Goal: Task Accomplishment & Management: Manage account settings

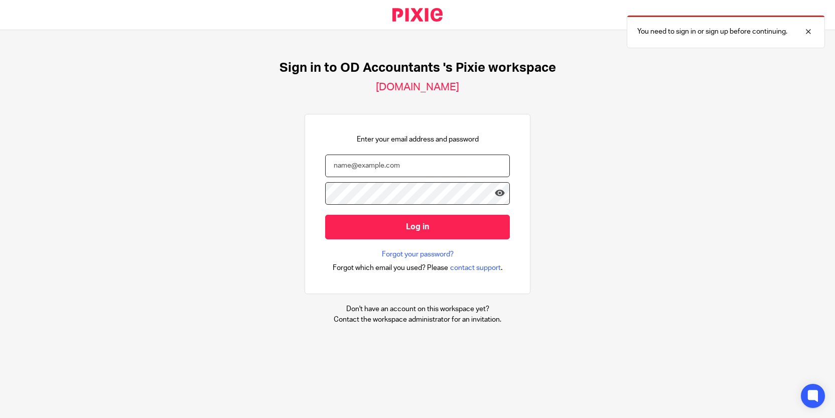
type input "niall@odaccountants.co.uk"
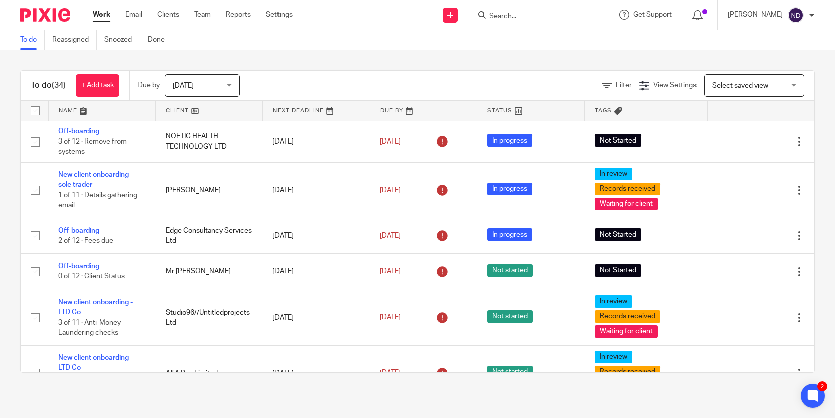
click at [503, 15] on input "Search" at bounding box center [533, 16] width 90 height 9
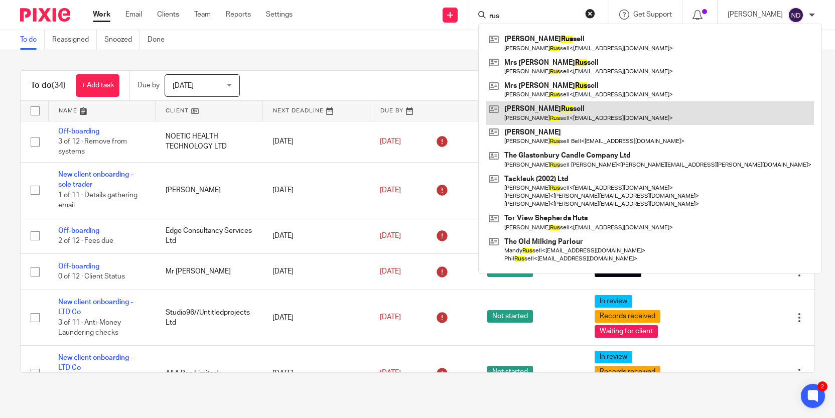
type input "rus"
click at [552, 111] on link at bounding box center [650, 112] width 328 height 23
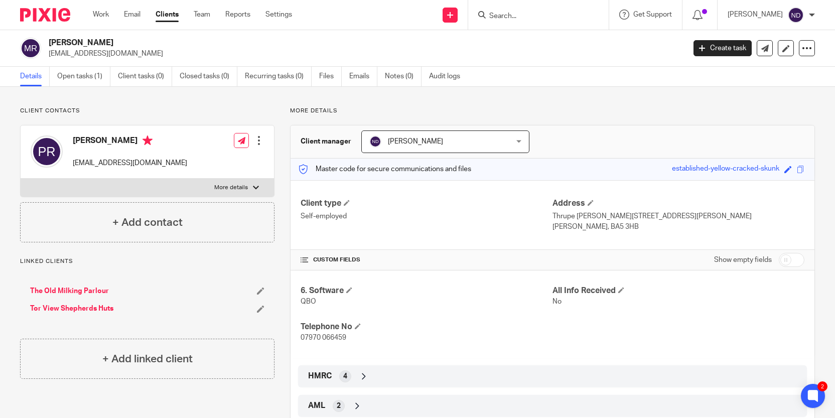
click at [64, 307] on link "Tor View Shepherds Huts" at bounding box center [71, 309] width 83 height 10
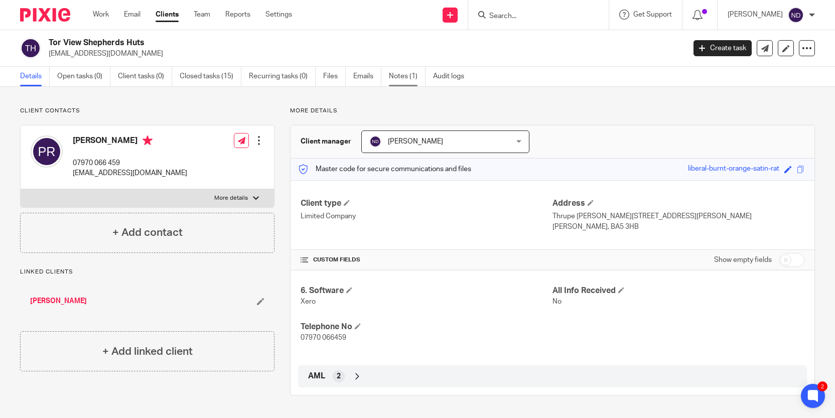
click at [404, 79] on link "Notes (1)" at bounding box center [407, 77] width 37 height 20
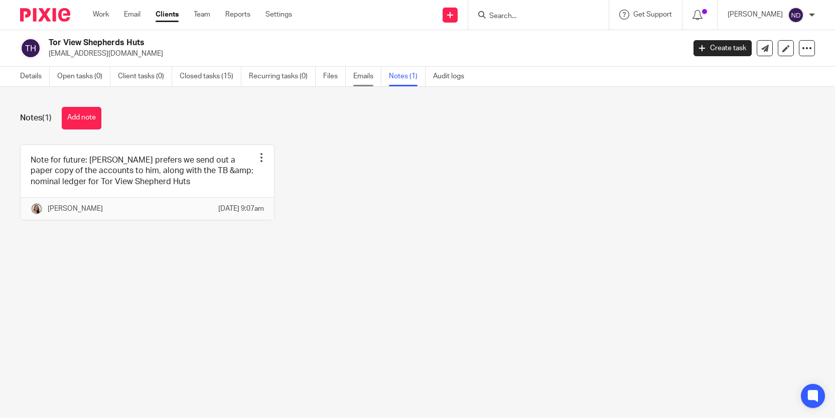
click at [365, 80] on link "Emails" at bounding box center [367, 77] width 28 height 20
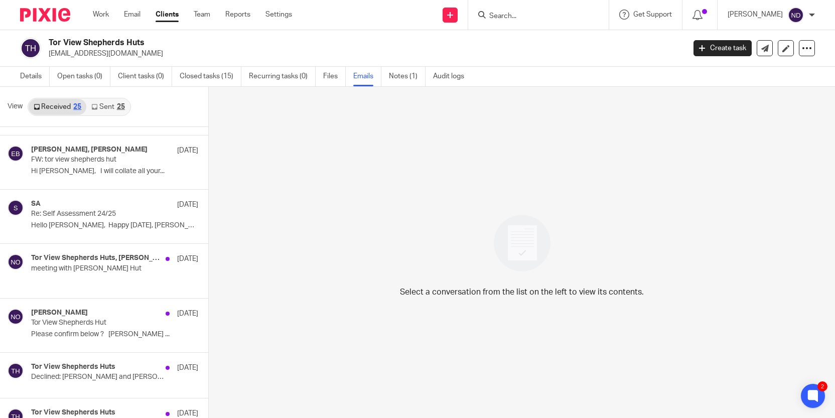
scroll to position [540, 0]
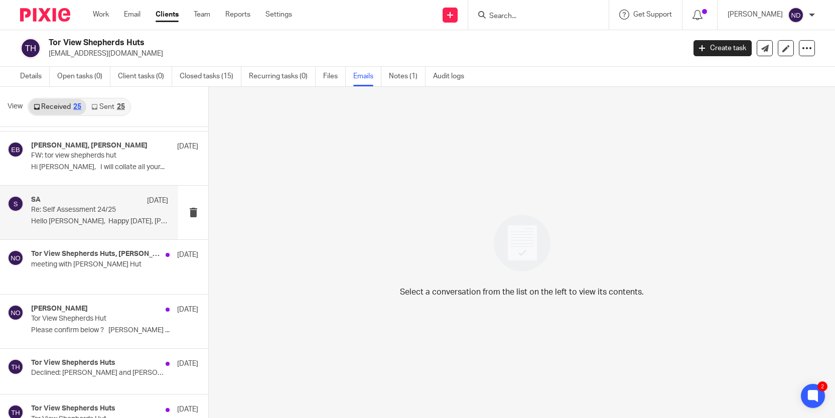
click at [71, 217] on div "SA 20 Jun Re: Self Assessment 24/25 Hello Phil, Happy Friday, Lory has..." at bounding box center [99, 213] width 137 height 34
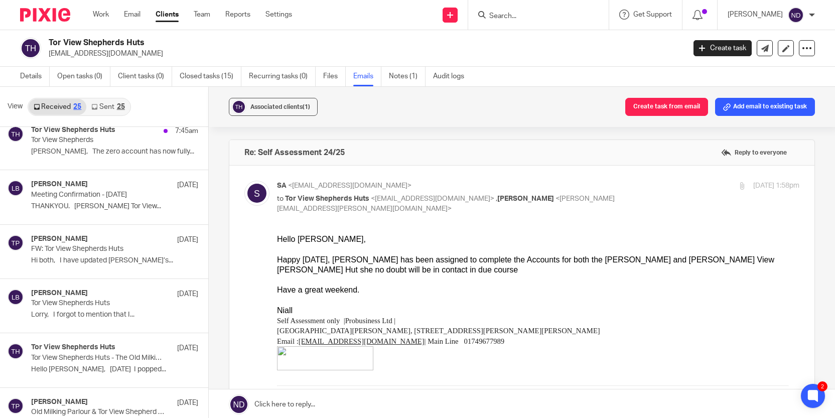
scroll to position [0, 0]
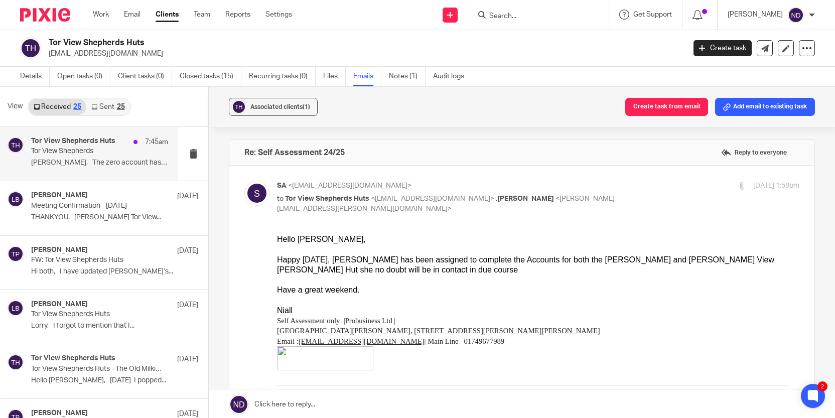
click at [85, 150] on p "Tor View Shepherds" at bounding box center [85, 151] width 109 height 9
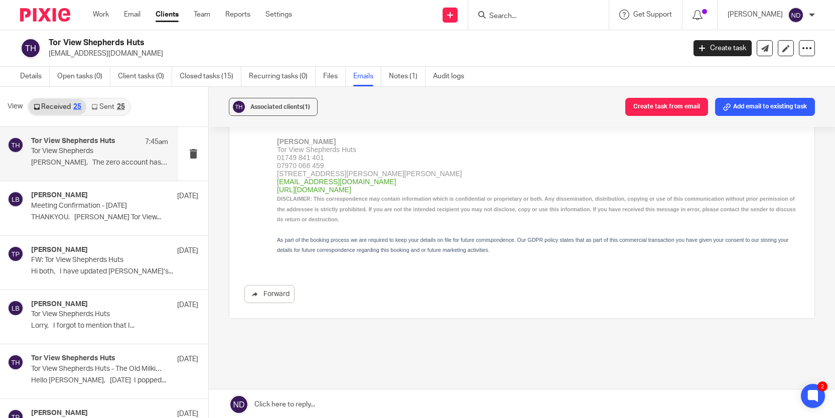
scroll to position [259, 0]
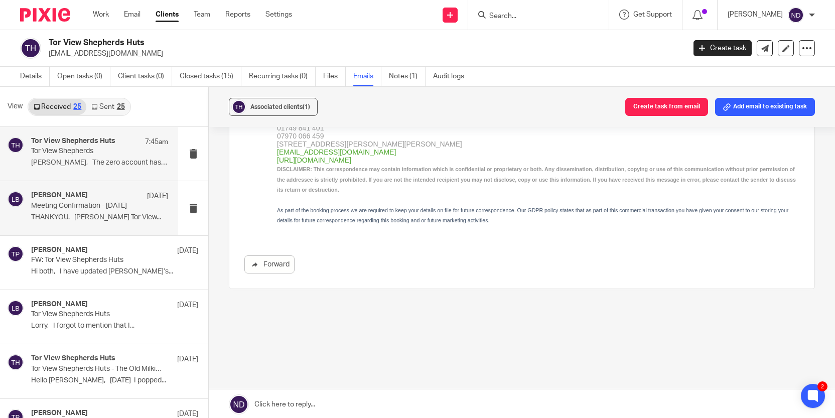
click at [67, 209] on p "Meeting Confirmation - 29/08/2025" at bounding box center [85, 206] width 109 height 9
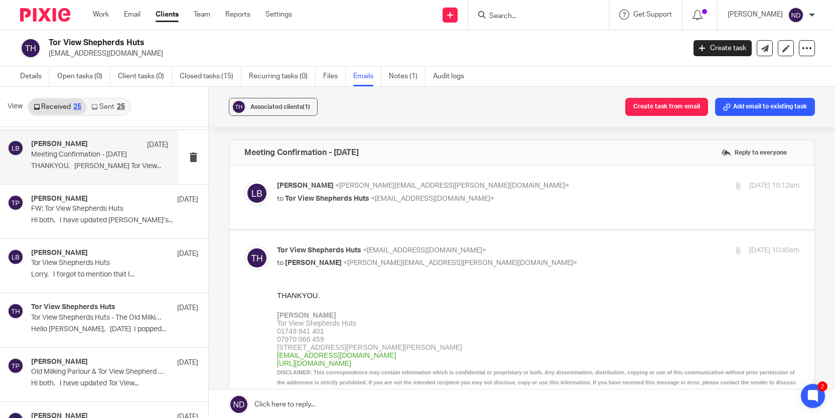
scroll to position [53, 0]
click at [67, 209] on p "FW: Tor View Shepherds Huts" at bounding box center [98, 207] width 134 height 9
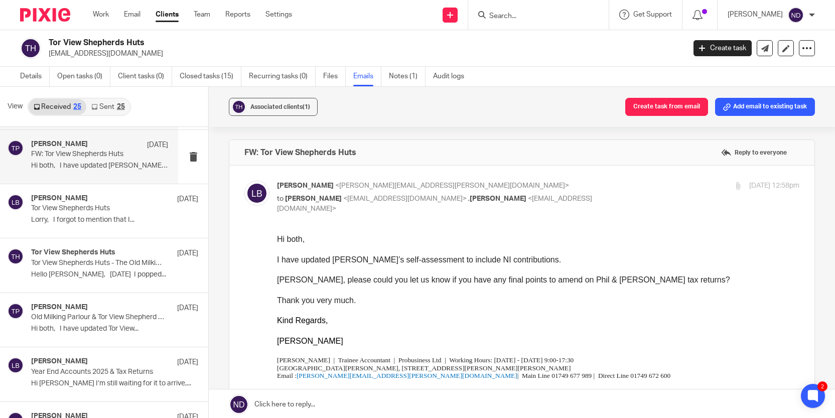
scroll to position [107, 0]
click at [67, 209] on p "Tor View Shepherds Huts" at bounding box center [98, 207] width 134 height 9
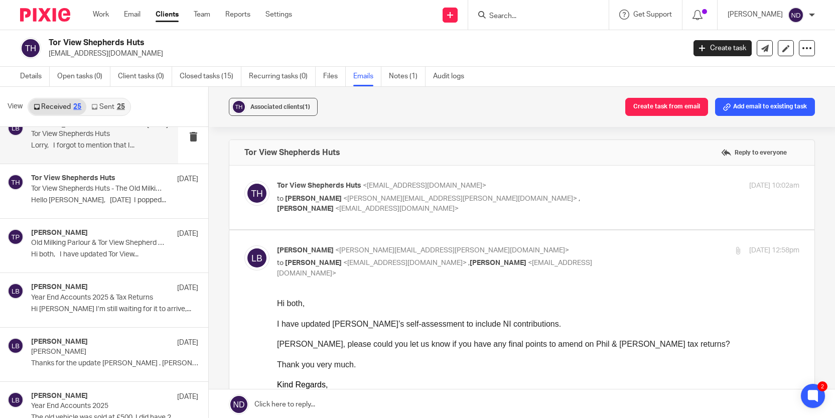
scroll to position [199, 0]
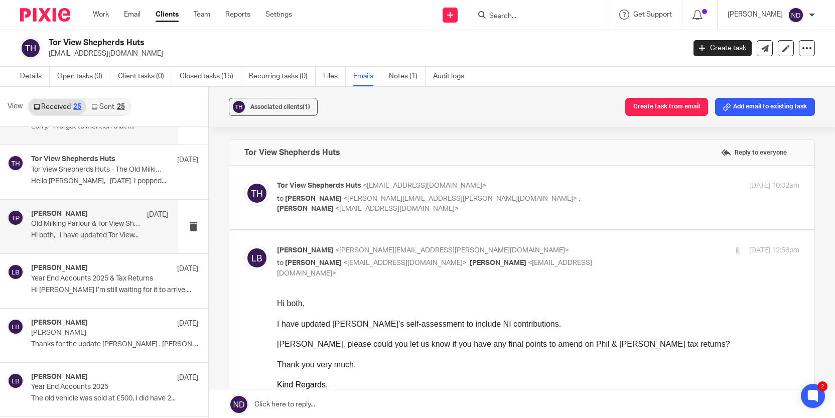
click at [67, 210] on h4 "[PERSON_NAME]" at bounding box center [59, 214] width 57 height 9
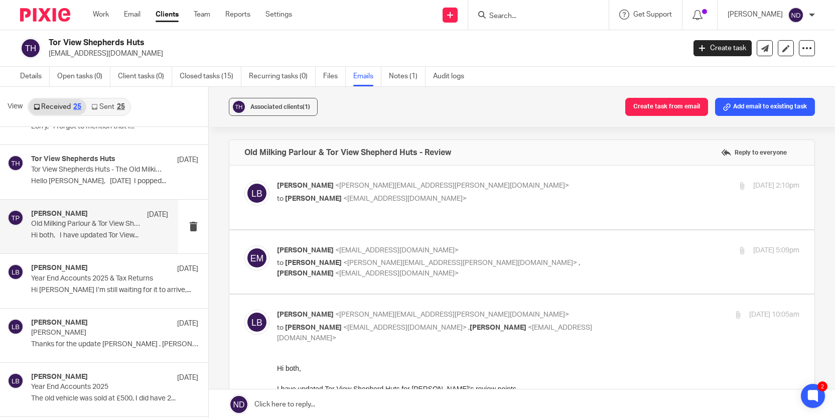
scroll to position [0, 0]
click at [315, 191] on p "Lory Baker <lory.baker@probusinessuk.com>" at bounding box center [451, 186] width 348 height 11
checkbox input "true"
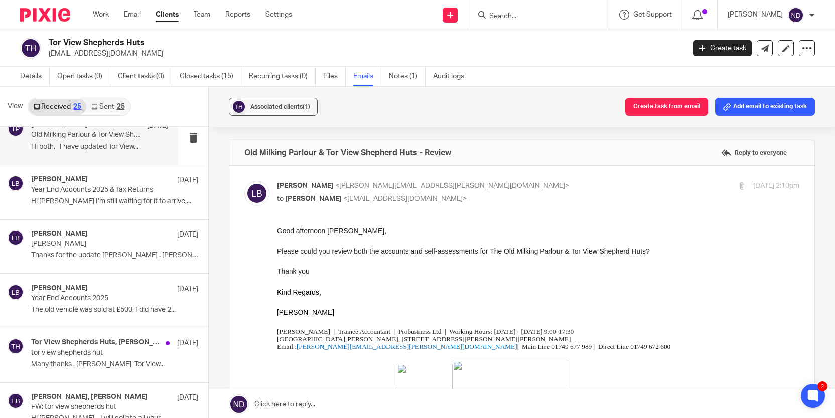
scroll to position [289, 0]
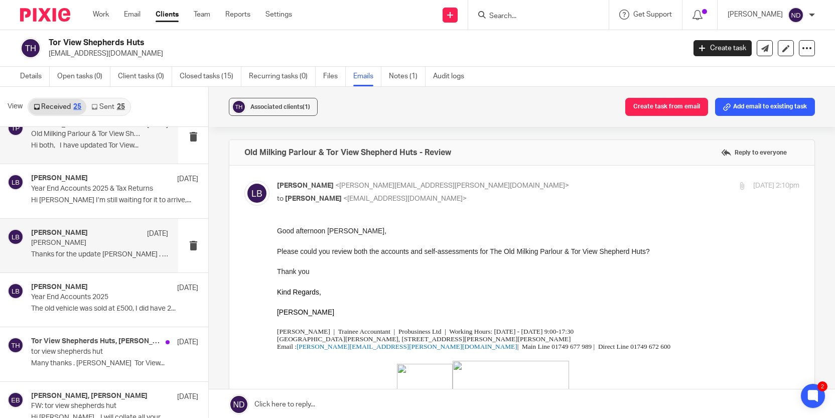
click at [71, 240] on p "phil russell" at bounding box center [85, 243] width 109 height 9
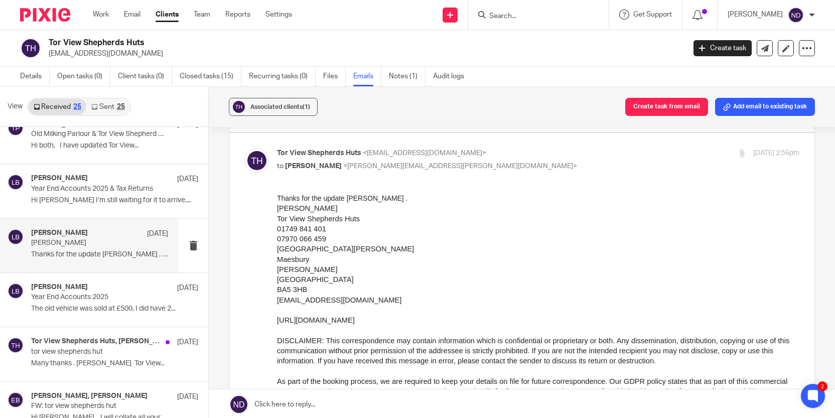
scroll to position [162, 0]
click at [64, 298] on p "Year End Accounts 2025" at bounding box center [85, 297] width 109 height 9
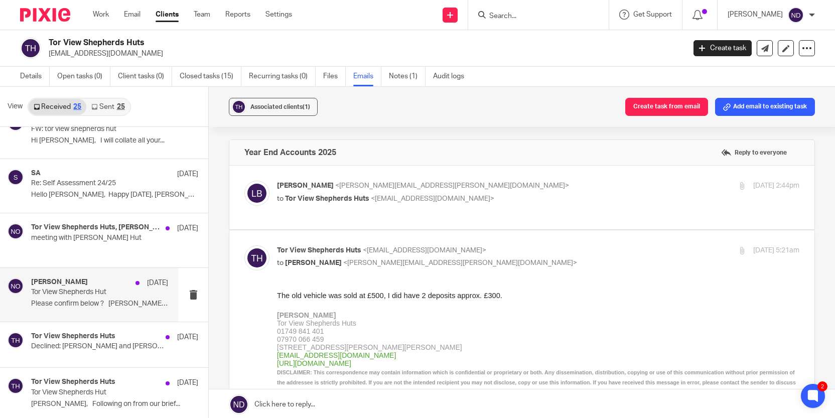
scroll to position [567, 0]
click at [71, 288] on p "Tor View Shepherds Hut" at bounding box center [85, 292] width 109 height 9
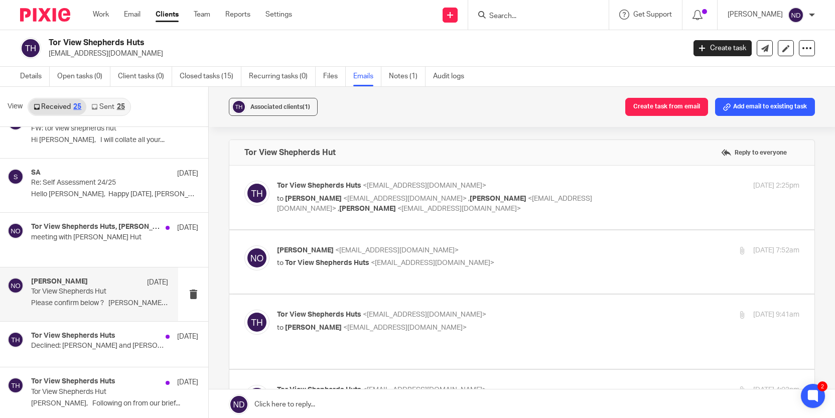
scroll to position [0, 0]
click at [353, 202] on span "<niallodriscoll@probusinessuk.com>" at bounding box center [404, 198] width 123 height 7
checkbox input "true"
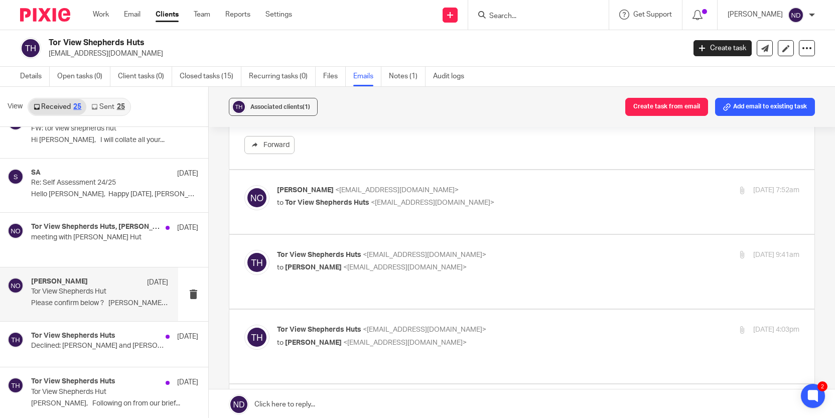
scroll to position [442, 0]
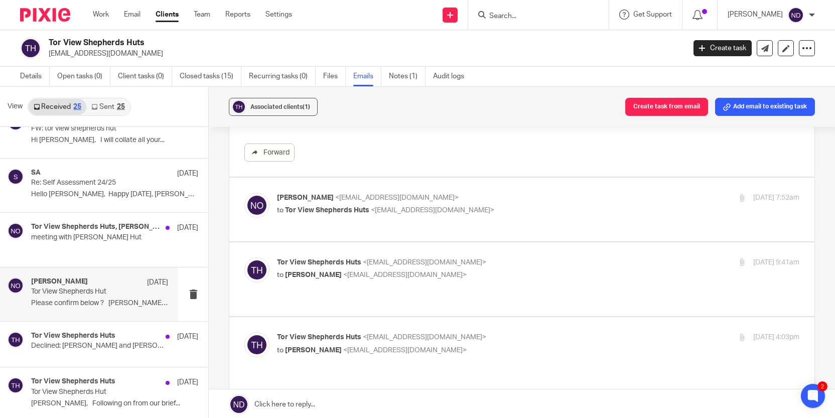
click at [352, 201] on span "<niallodriscoll@probusinessuk.com>" at bounding box center [396, 197] width 123 height 7
checkbox input "true"
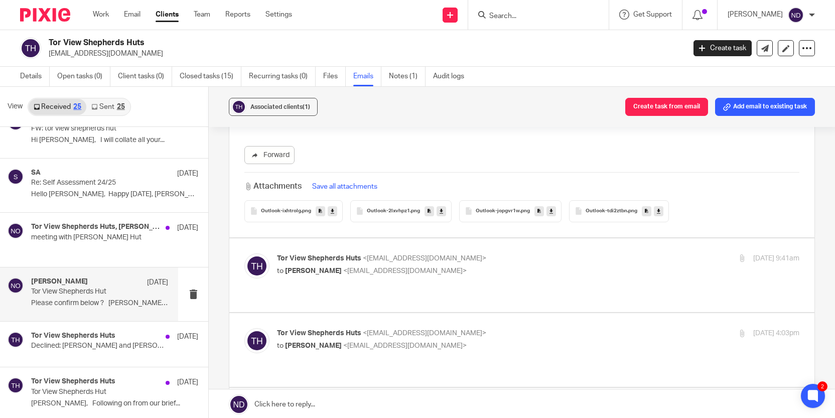
scroll to position [1175, 0]
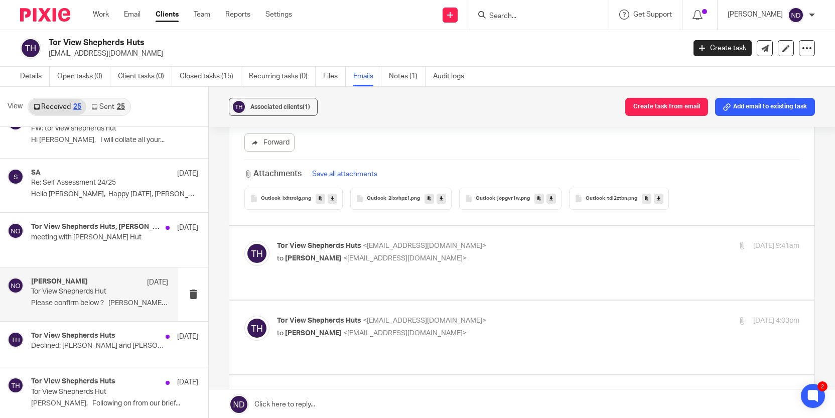
click at [336, 252] on div "Tor View Shepherds Huts <info@torviewshepherdshuts.co.uk> to Niall O'Driscoll <…" at bounding box center [451, 252] width 348 height 23
checkbox input "true"
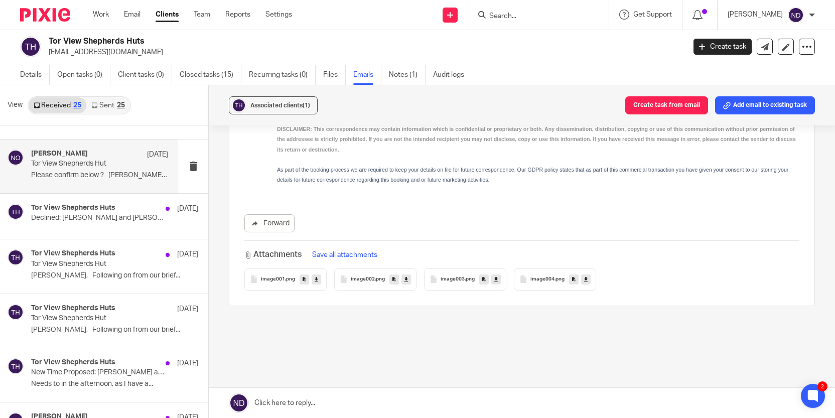
scroll to position [709, 0]
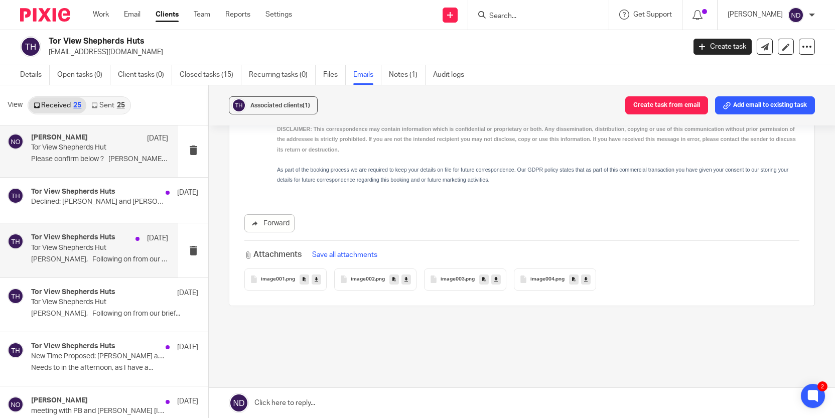
click at [79, 254] on div "Tor View Shepherds Huts 31 May Tor View Shepherds Hut Niall, Following on from …" at bounding box center [99, 250] width 137 height 34
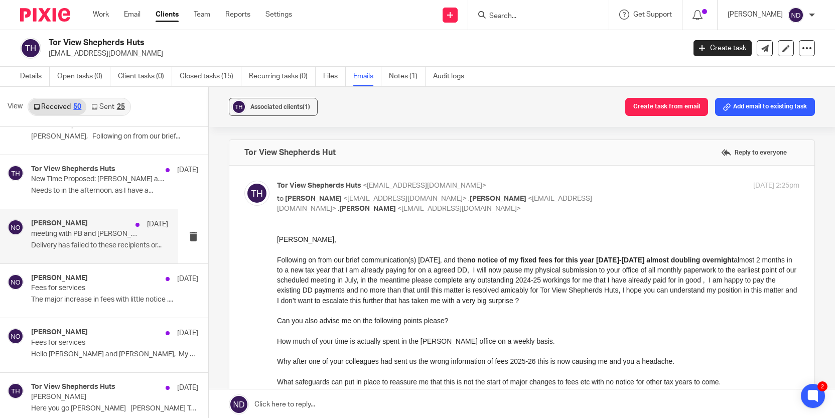
scroll to position [894, 0]
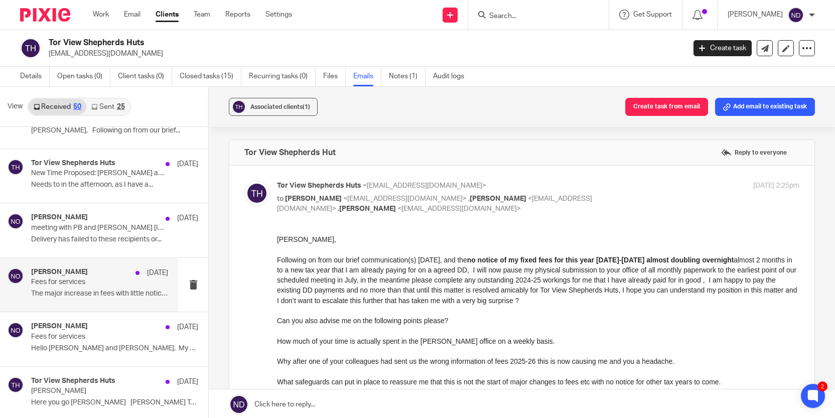
click at [74, 283] on p "Fees for services" at bounding box center [85, 282] width 109 height 9
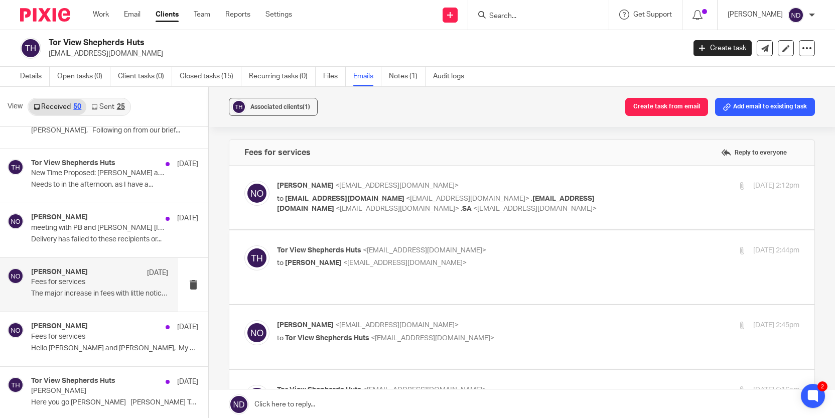
scroll to position [0, 0]
click at [333, 204] on p "to info@torviewshepherdshuts.co.uk <info@torviewshepherdshuts.co.uk> , info@the…" at bounding box center [451, 204] width 348 height 21
checkbox input "true"
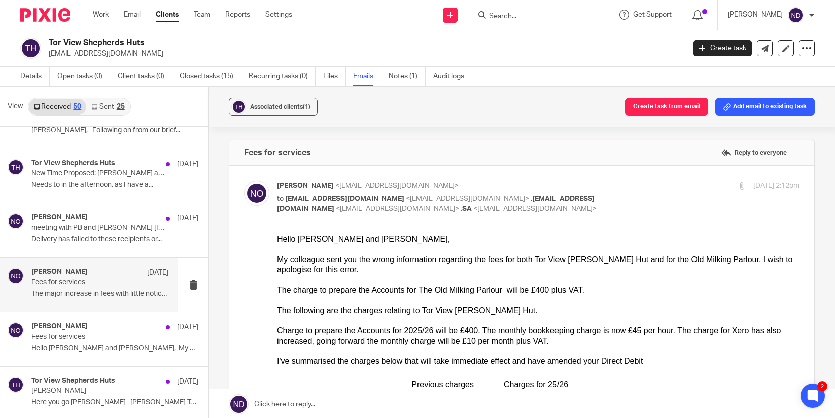
click at [72, 281] on p "Fees for services" at bounding box center [85, 282] width 109 height 9
click at [77, 231] on p "meeting with PB and Phil Russell [In-person]" at bounding box center [85, 228] width 109 height 9
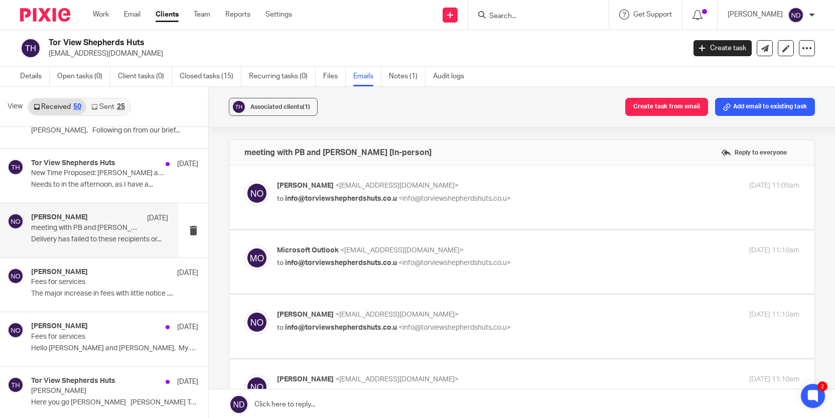
scroll to position [1, 0]
click at [301, 325] on span "info@torviewshepherdshuts.co.u" at bounding box center [341, 327] width 112 height 7
checkbox input "true"
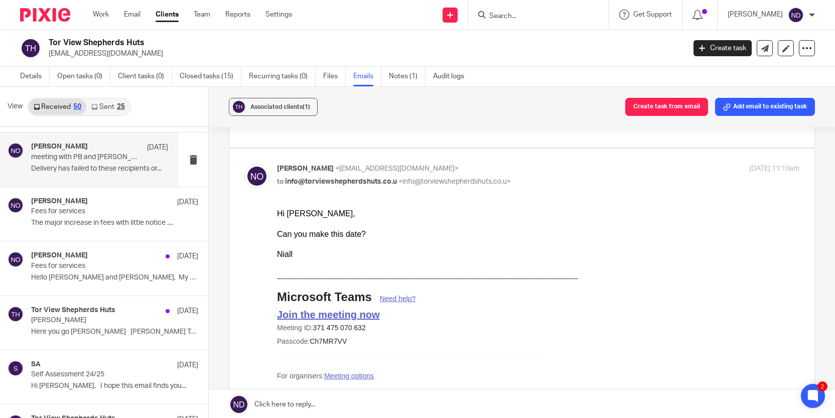
scroll to position [966, 0]
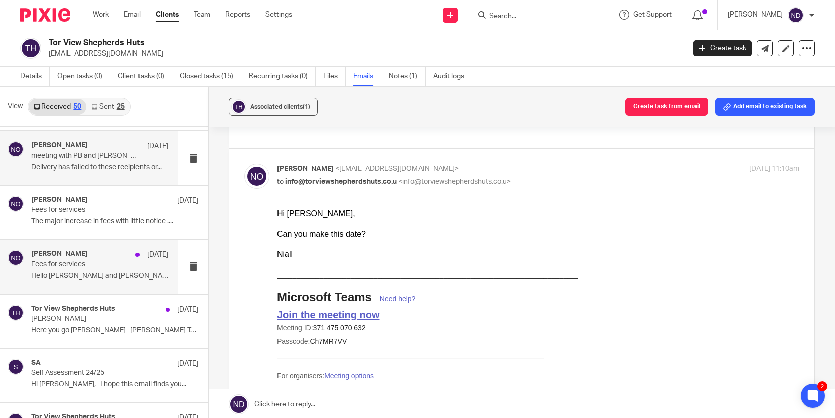
click at [57, 268] on p "Fees for services" at bounding box center [85, 265] width 109 height 9
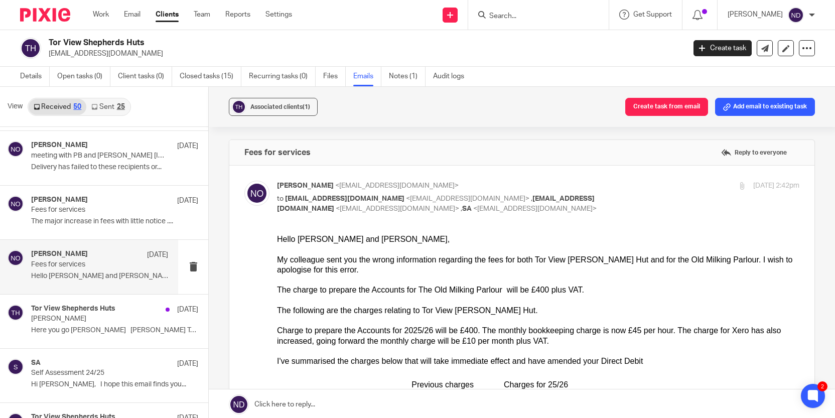
scroll to position [0, 0]
click at [55, 317] on p "phil russell" at bounding box center [85, 319] width 109 height 9
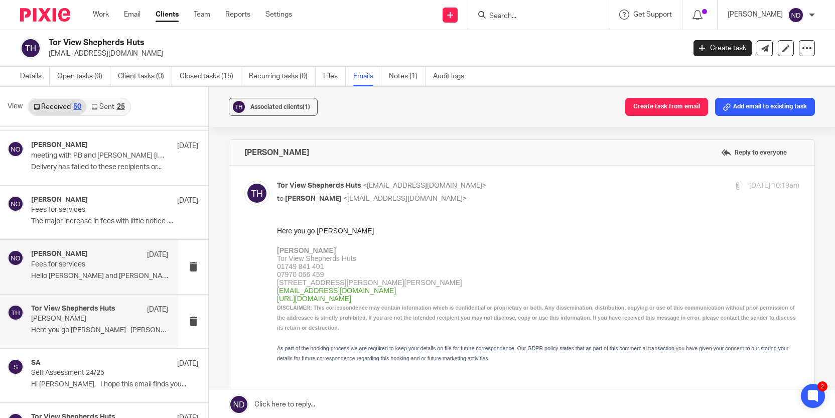
click at [62, 257] on h4 "[PERSON_NAME]" at bounding box center [59, 254] width 57 height 9
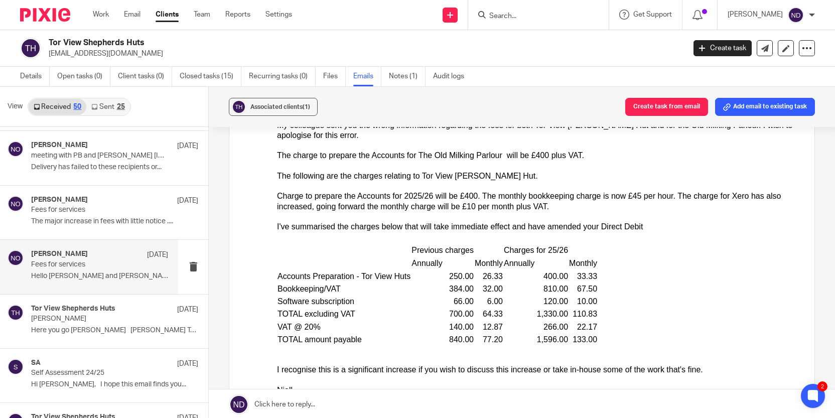
scroll to position [131, 0]
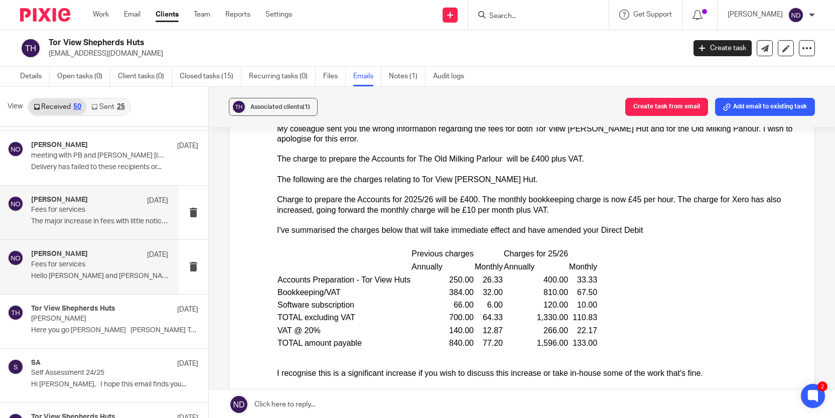
click at [60, 211] on p "Fees for services" at bounding box center [85, 210] width 109 height 9
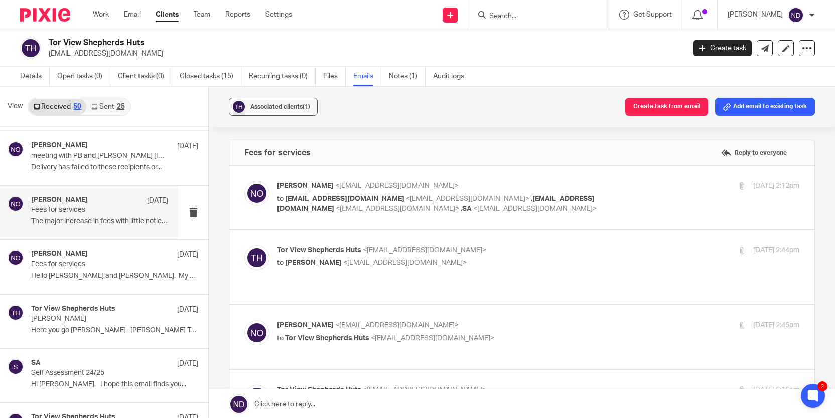
scroll to position [0, 0]
click at [506, 16] on input "Search" at bounding box center [533, 16] width 90 height 9
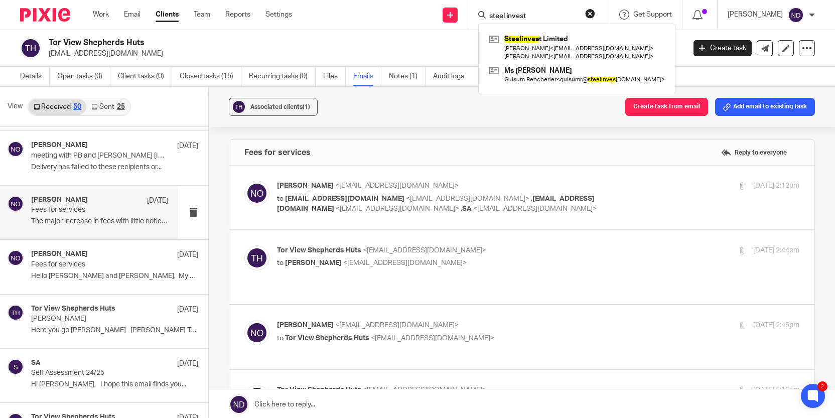
type input "steel invest"
click button "submit" at bounding box center [0, 0] width 0 height 0
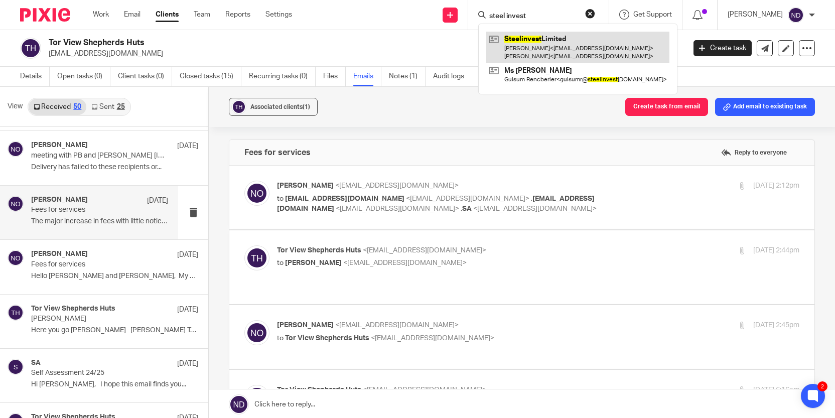
click at [548, 44] on link at bounding box center [577, 47] width 183 height 31
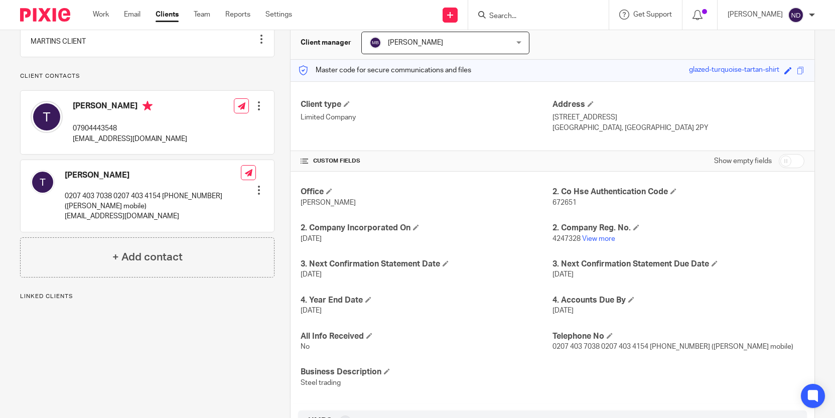
scroll to position [101, 0]
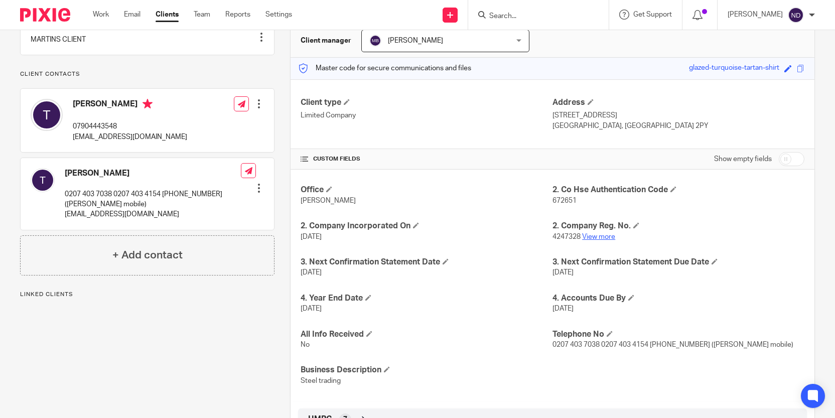
click at [599, 237] on link "View more" at bounding box center [598, 236] width 33 height 7
click at [529, 15] on input "Search" at bounding box center [533, 16] width 90 height 9
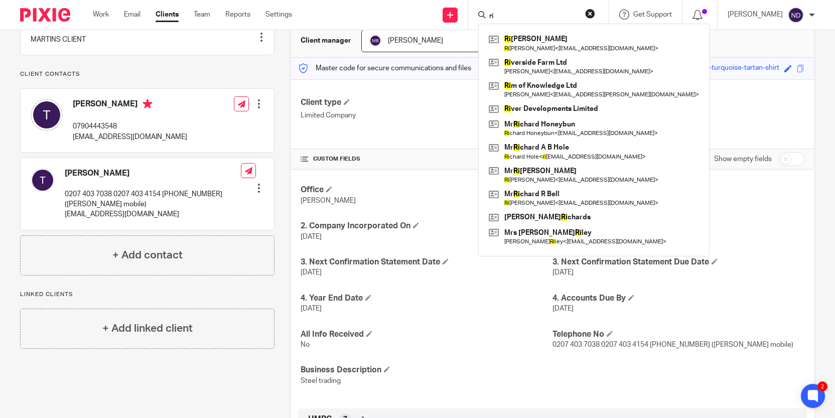
type input "r"
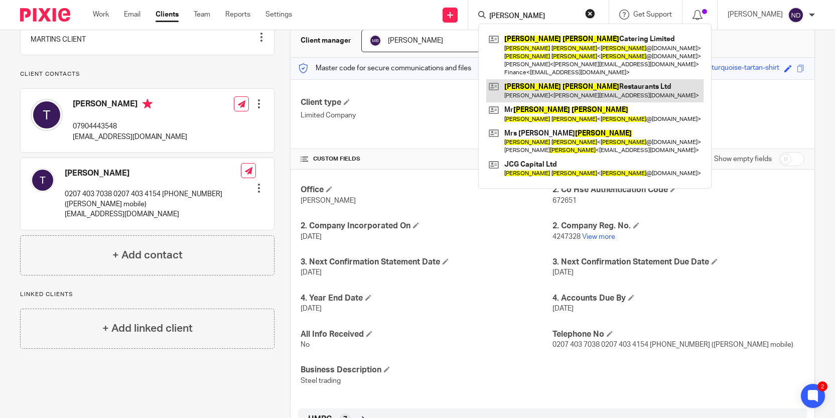
type input "jimmy garcia"
click at [566, 93] on link at bounding box center [594, 90] width 217 height 23
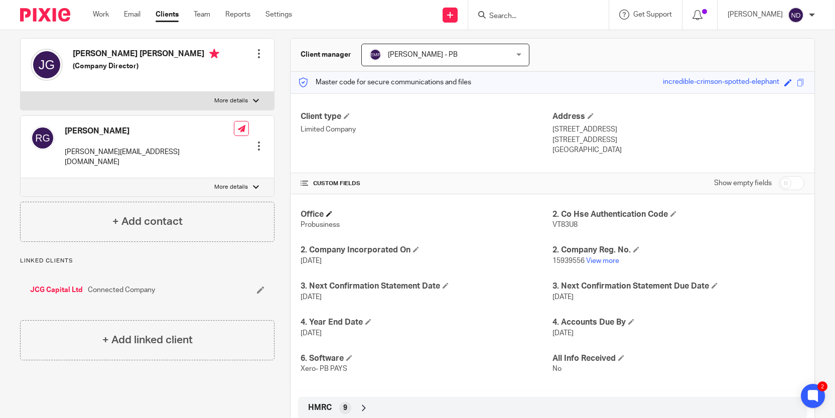
scroll to position [146, 0]
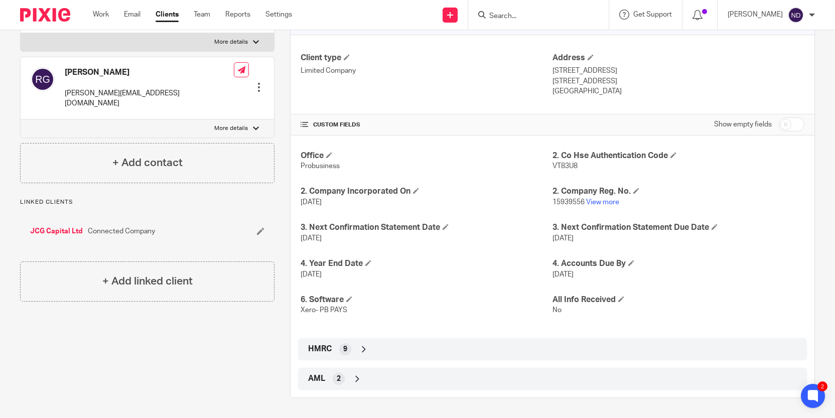
click at [362, 351] on icon at bounding box center [364, 349] width 10 height 10
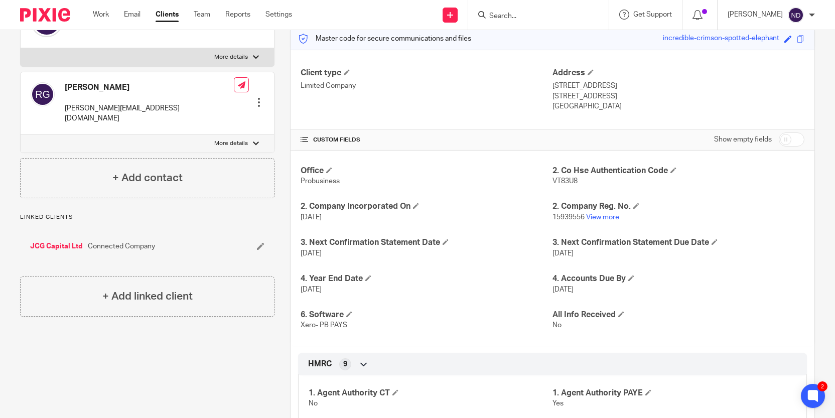
scroll to position [0, 0]
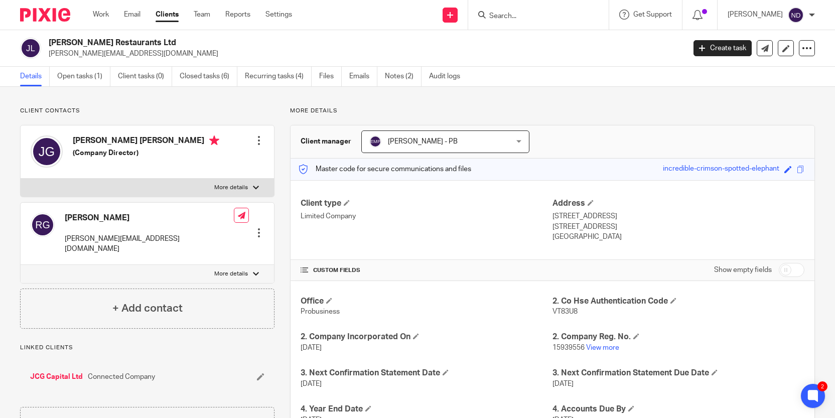
click at [512, 12] on input "Search" at bounding box center [533, 16] width 90 height 9
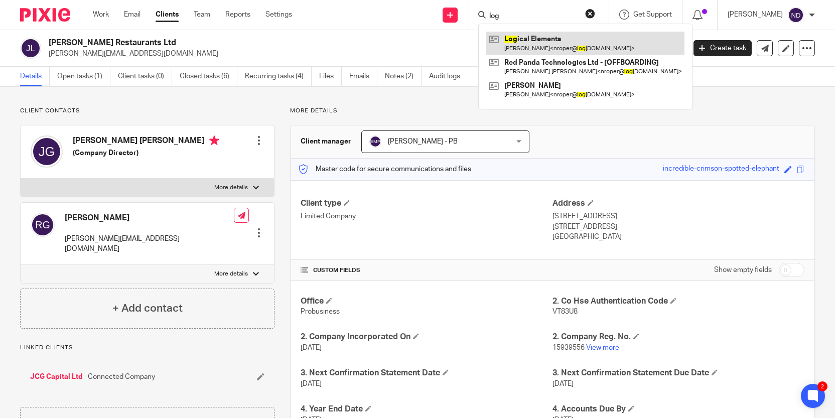
type input "log"
click at [542, 43] on link at bounding box center [585, 43] width 198 height 23
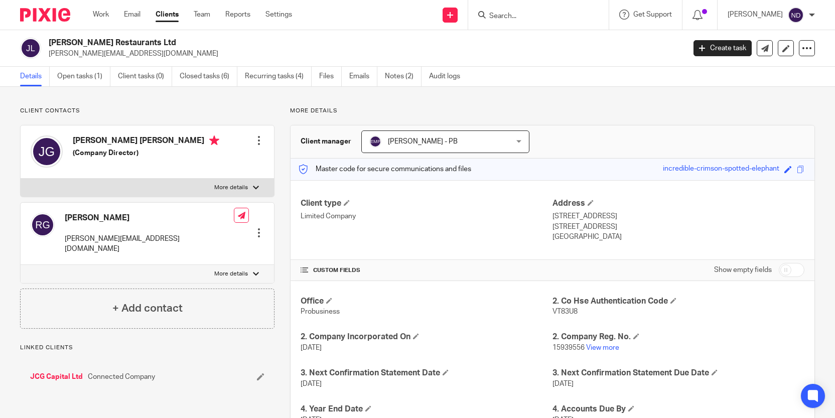
click at [521, 16] on input "Search" at bounding box center [533, 16] width 90 height 9
type input "e"
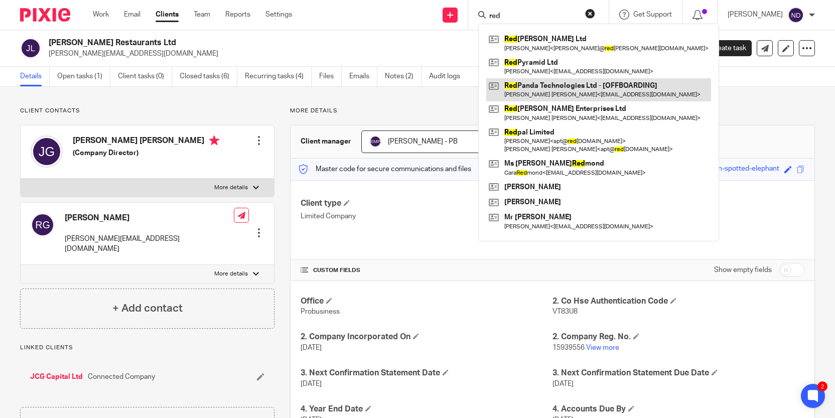
type input "red"
click at [563, 92] on link at bounding box center [598, 89] width 225 height 23
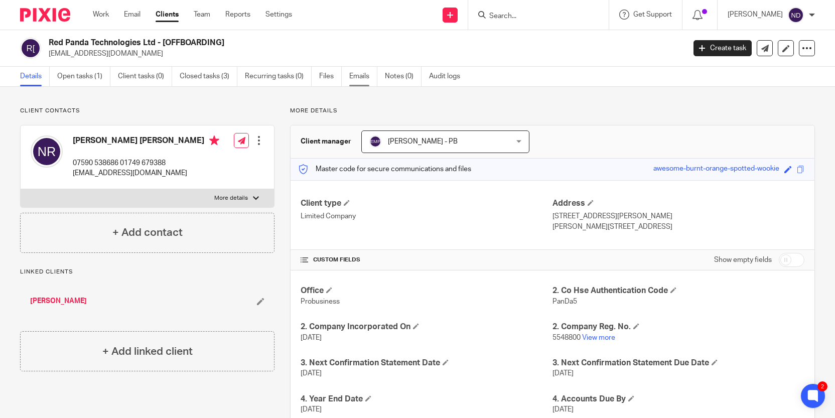
click at [357, 77] on link "Emails" at bounding box center [363, 77] width 28 height 20
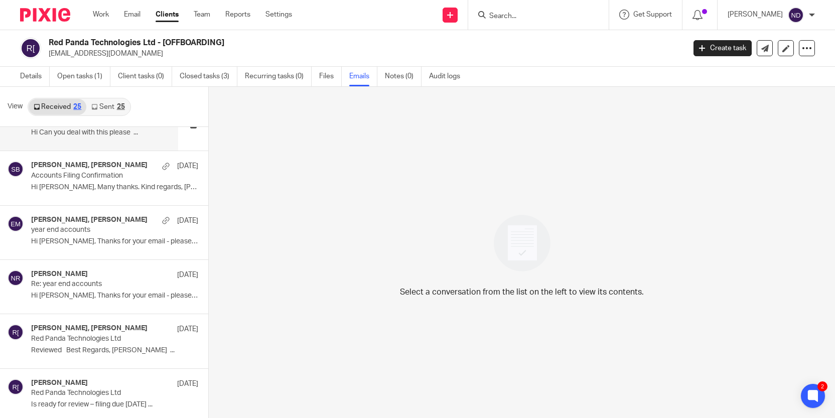
scroll to position [36, 0]
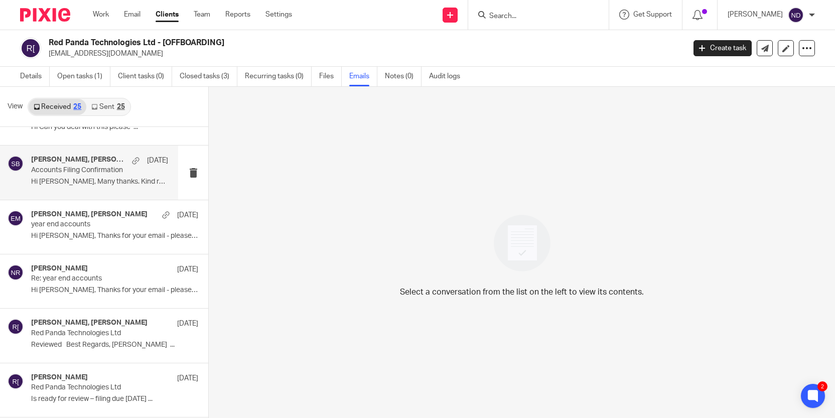
click at [66, 174] on p "Accounts Filing Confirmation" at bounding box center [85, 170] width 109 height 9
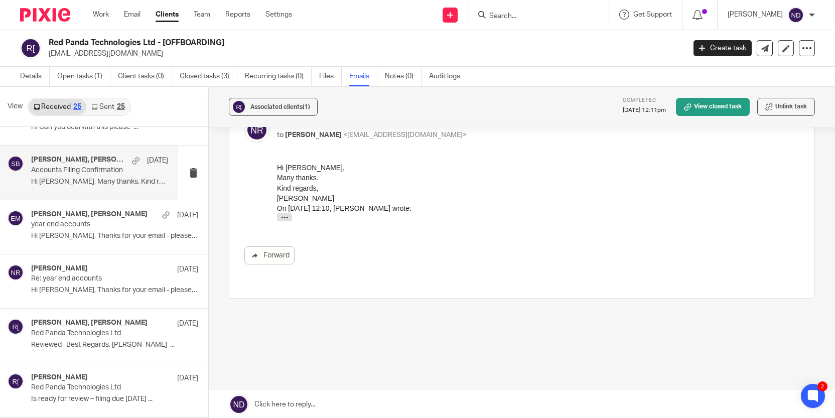
scroll to position [0, 0]
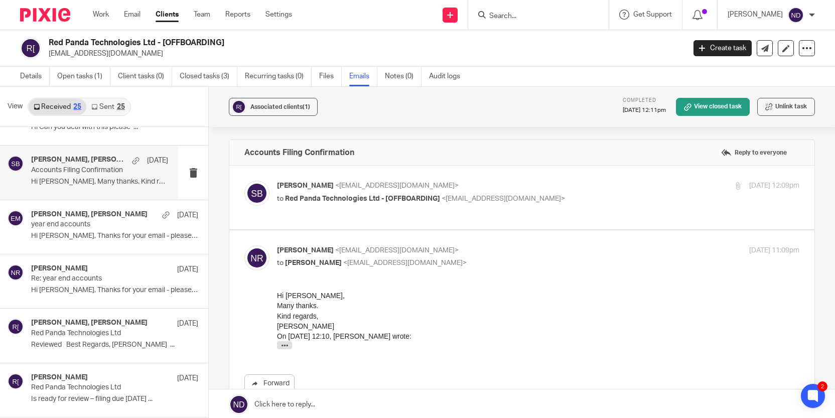
click at [335, 186] on span "<soniabird@probusinessuk.com>" at bounding box center [396, 185] width 123 height 7
checkbox input "true"
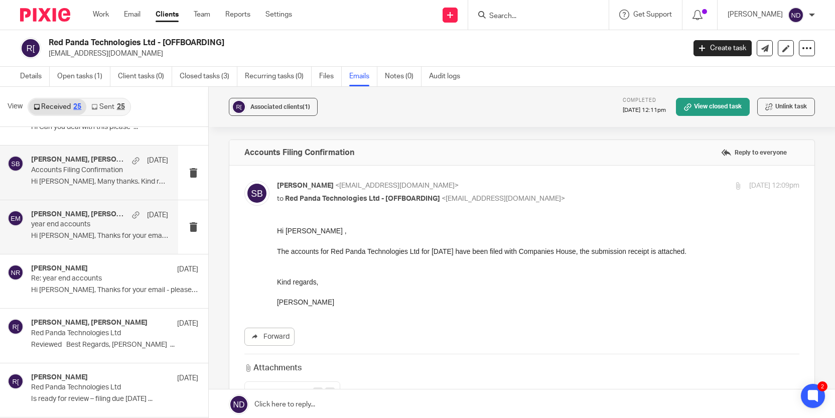
click at [66, 223] on p "year end accounts" at bounding box center [85, 224] width 109 height 9
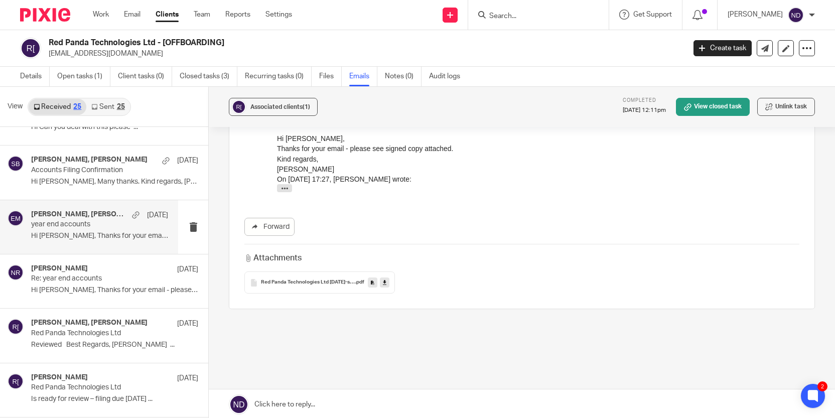
scroll to position [177, 0]
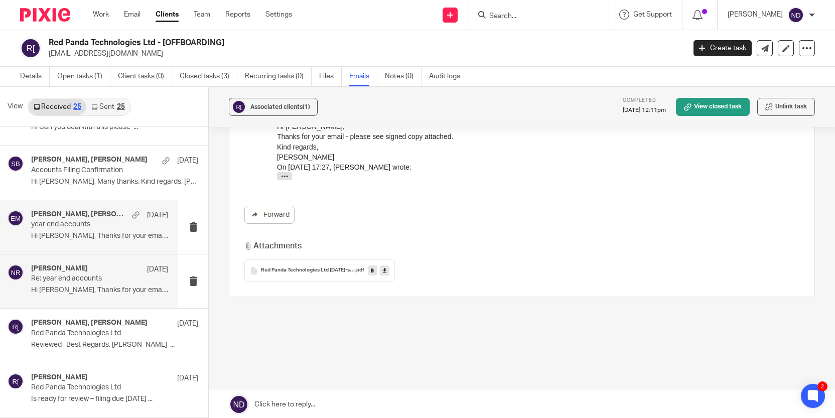
click at [71, 280] on p "Re: year end accounts" at bounding box center [85, 279] width 109 height 9
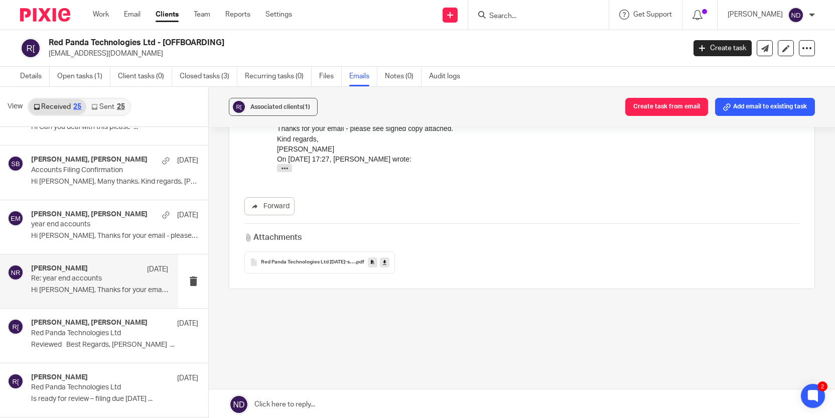
scroll to position [0, 0]
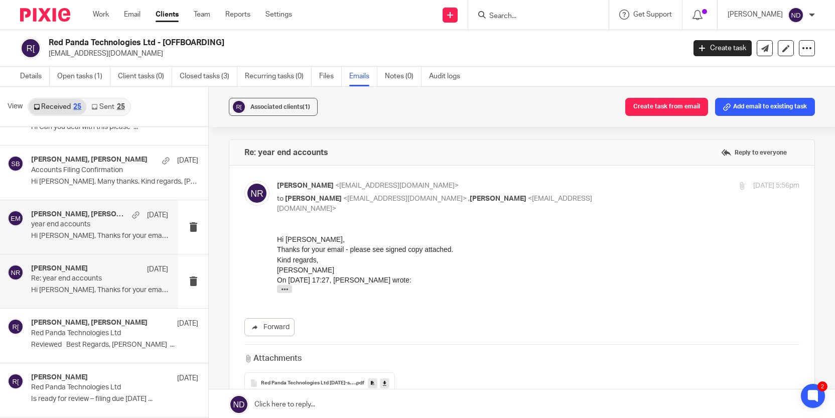
click at [77, 223] on p "year end accounts" at bounding box center [85, 224] width 109 height 9
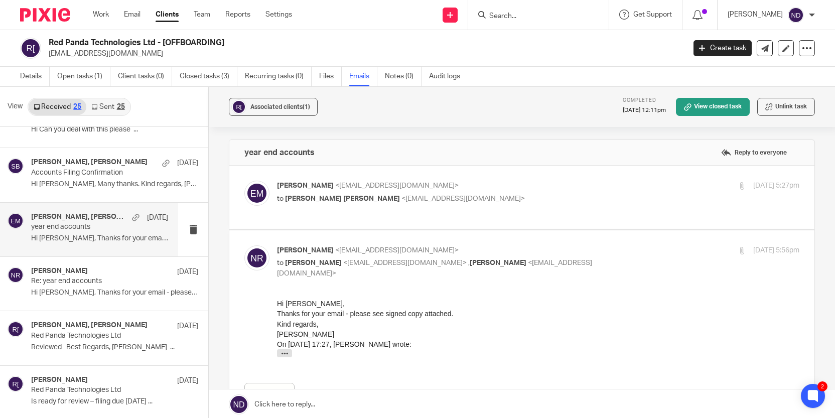
click at [508, 12] on input "Search" at bounding box center [533, 16] width 90 height 9
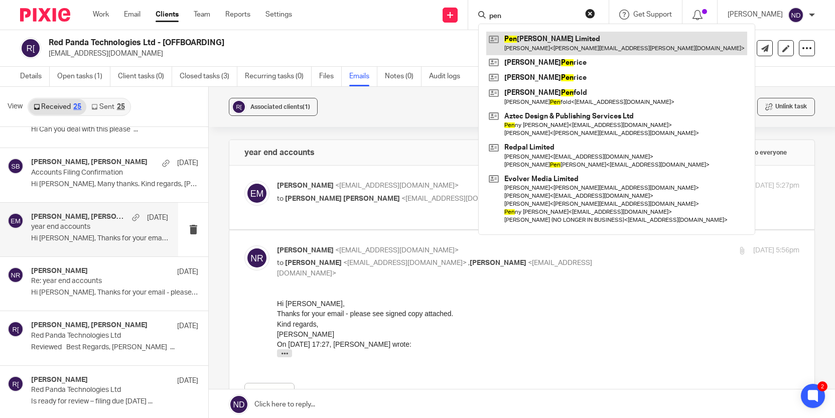
type input "pen"
click at [537, 40] on link at bounding box center [616, 43] width 261 height 23
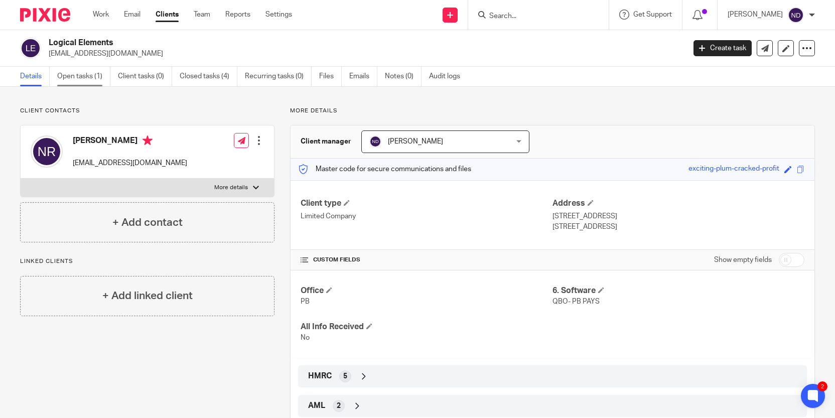
click at [78, 79] on link "Open tasks (1)" at bounding box center [83, 77] width 53 height 20
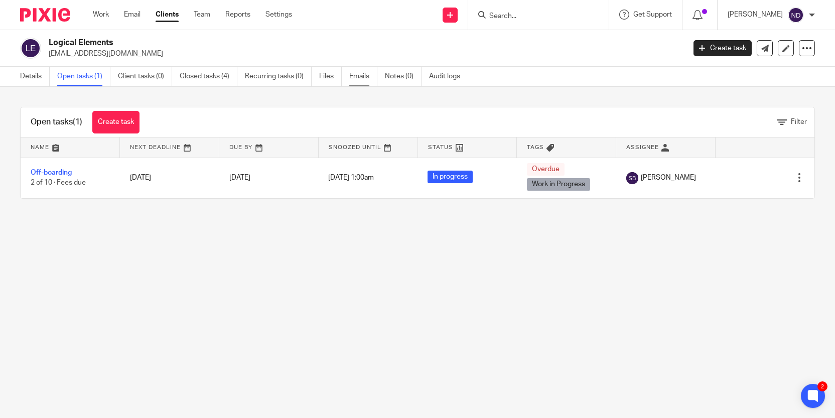
click at [362, 77] on link "Emails" at bounding box center [363, 77] width 28 height 20
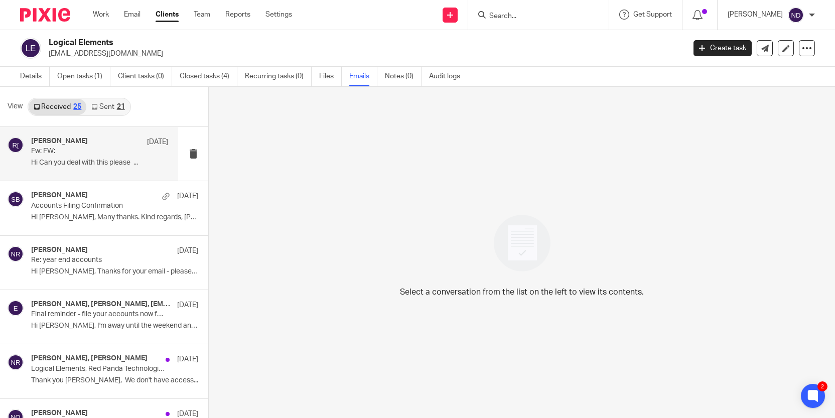
click at [81, 156] on div "Sonia Bird 5 Aug Fw: FW: Hi Can you deal with this please ..." at bounding box center [99, 154] width 137 height 34
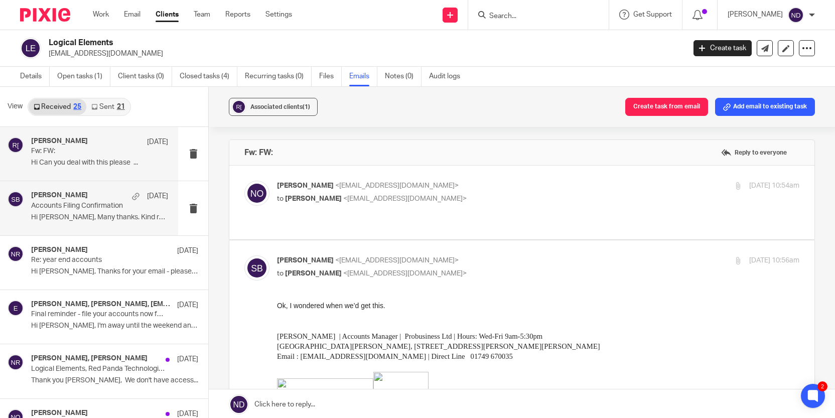
click at [67, 207] on p "Accounts Filing Confirmation" at bounding box center [85, 206] width 109 height 9
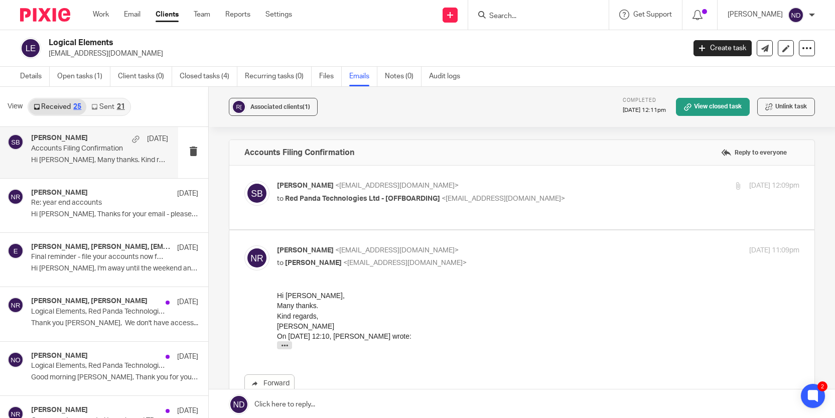
scroll to position [60, 0]
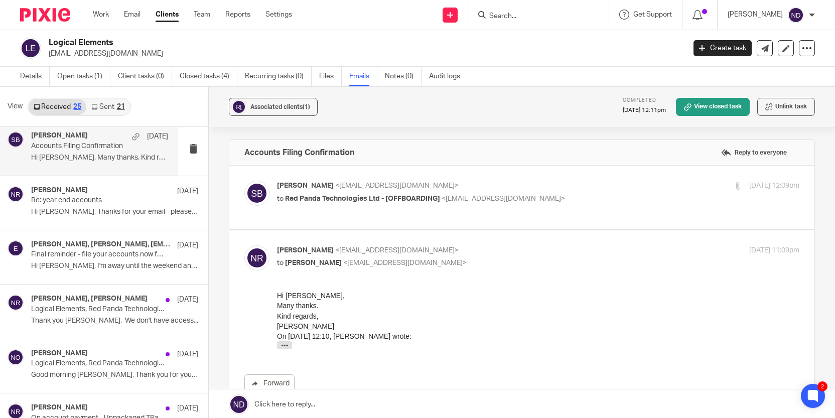
click at [67, 208] on p "Hi Erik, Thanks for your email - please see..." at bounding box center [114, 212] width 167 height 9
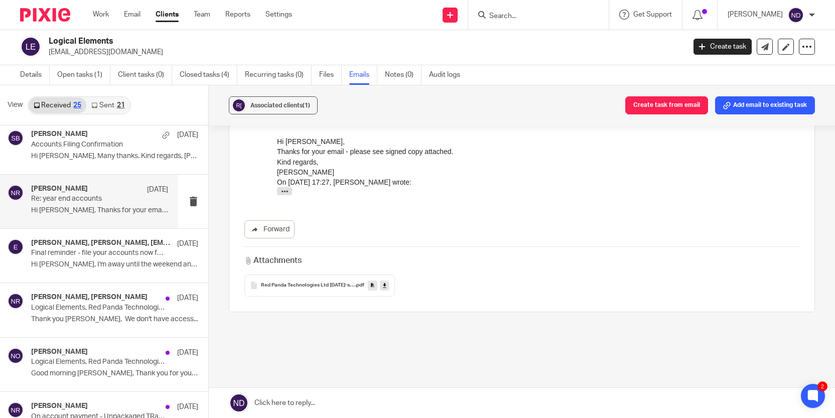
scroll to position [121, 0]
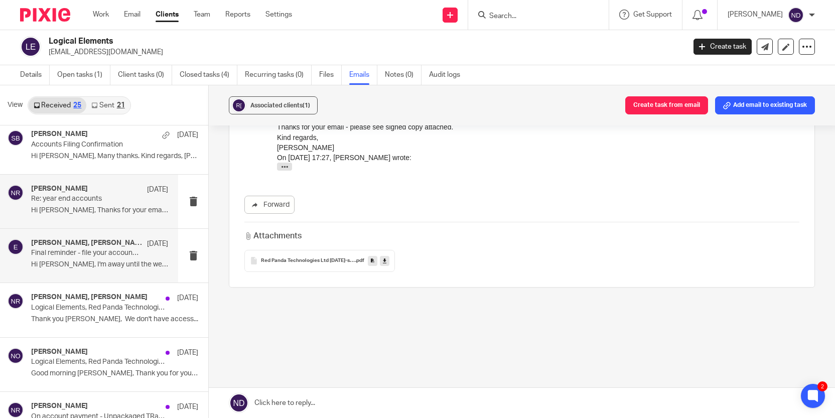
click at [60, 257] on p "Final reminder - file your accounts now for RED PANDA TECHNOLOGIES LTD 05548800" at bounding box center [85, 253] width 109 height 9
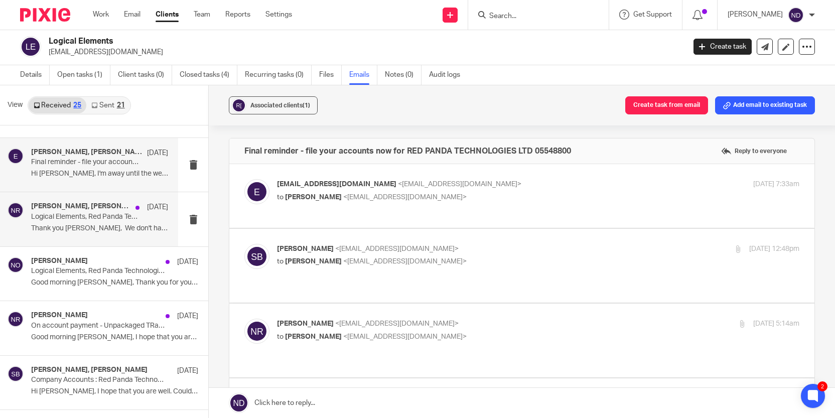
scroll to position [167, 0]
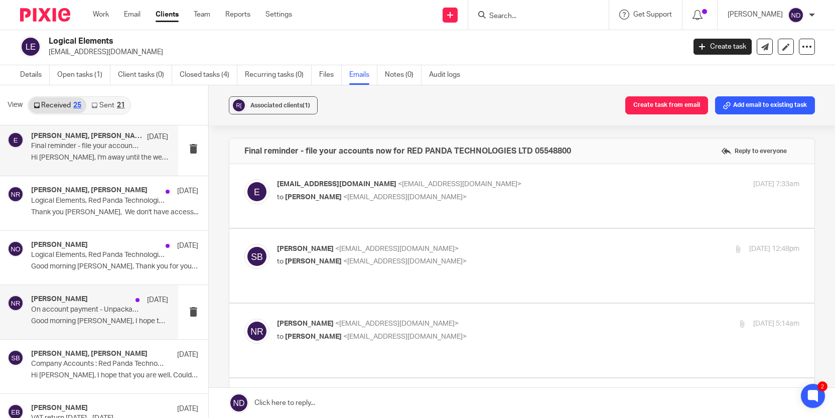
click at [61, 317] on p "Good morning Erin, I hope that you are..." at bounding box center [99, 321] width 137 height 9
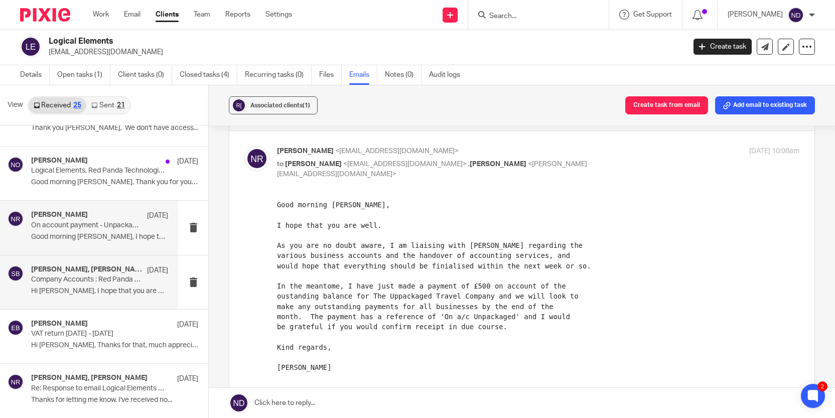
scroll to position [253, 0]
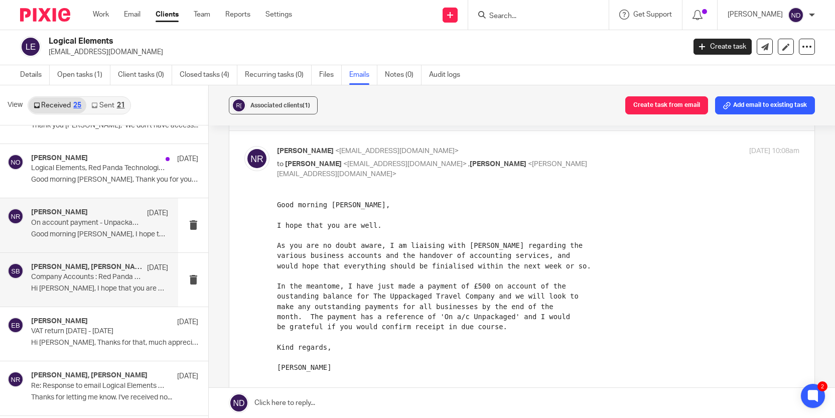
click at [67, 279] on p "Company Accounts : Red Panda Technologies Ltd" at bounding box center [85, 277] width 109 height 9
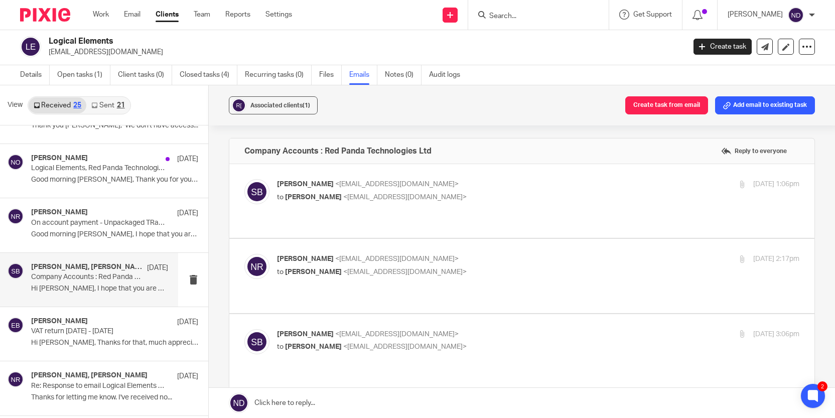
scroll to position [0, 0]
click at [343, 194] on span "<[EMAIL_ADDRESS][DOMAIN_NAME]>" at bounding box center [404, 197] width 123 height 7
checkbox input "true"
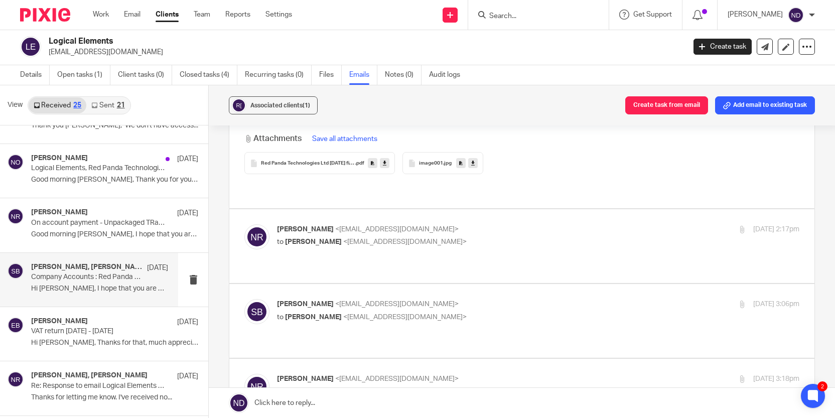
scroll to position [486, 0]
click at [321, 222] on div "Nick Roper <nroper@logical.co.uk> to Sonia Bird <soniabird@probusinessuk.com>" at bounding box center [451, 233] width 348 height 23
checkbox input "true"
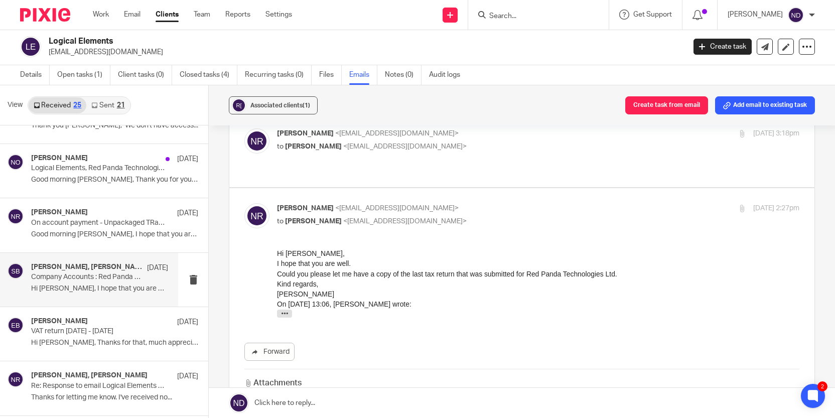
scroll to position [913, 0]
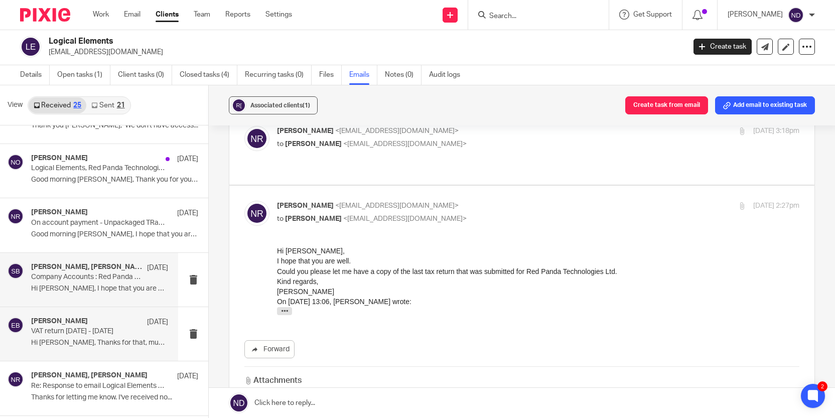
click at [69, 334] on p "VAT return [DATE] - [DATE]" at bounding box center [85, 331] width 109 height 9
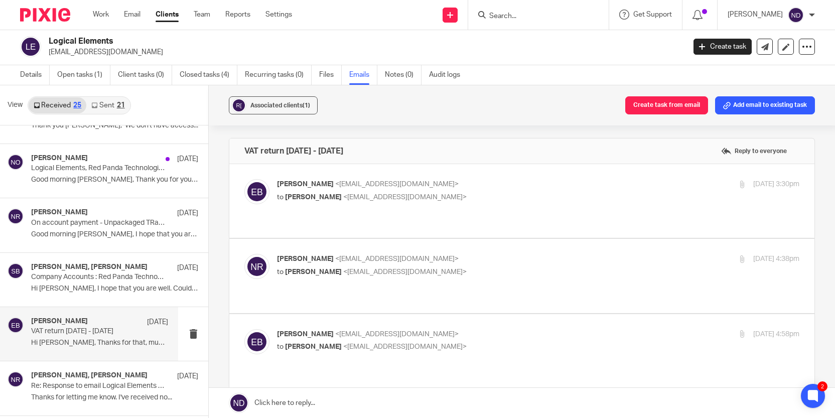
scroll to position [0, 0]
click at [323, 189] on p "Emily Belcher <emilybelcher@probusinessuk.com>" at bounding box center [451, 184] width 348 height 11
checkbox input "true"
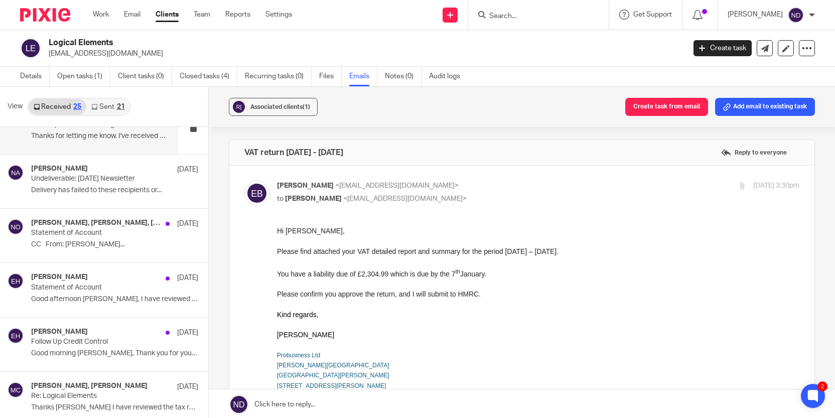
scroll to position [684, 0]
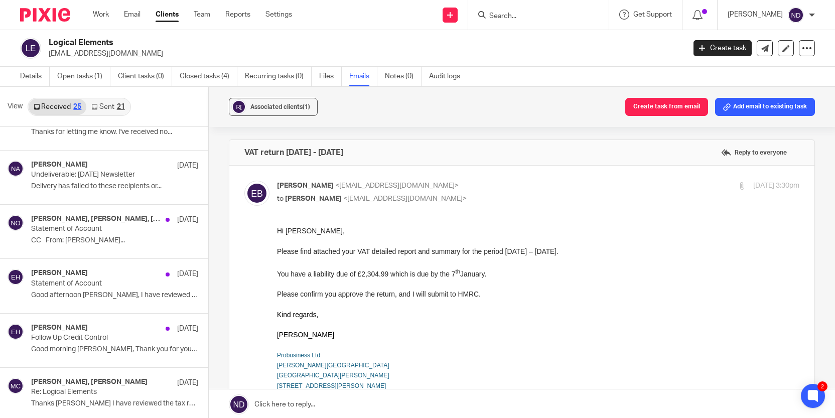
click at [107, 105] on link "Sent 21" at bounding box center [107, 107] width 43 height 16
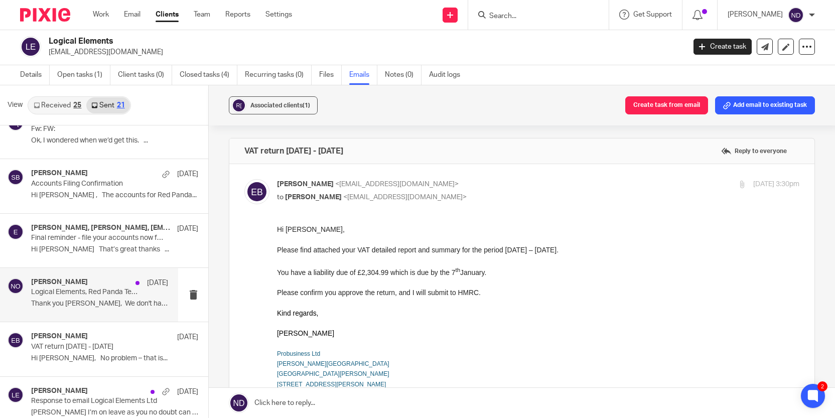
scroll to position [30, 0]
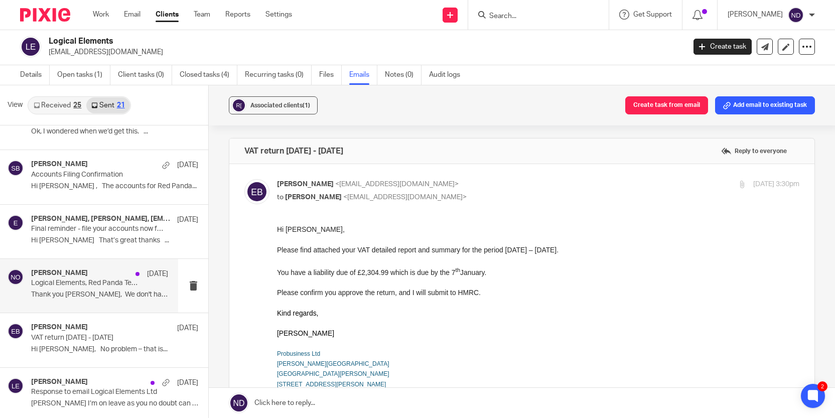
click at [68, 290] on div "Niall O'Driscoll 20 May Logical Elements, Red Panda Technologies & Unpackaged T…" at bounding box center [99, 286] width 137 height 34
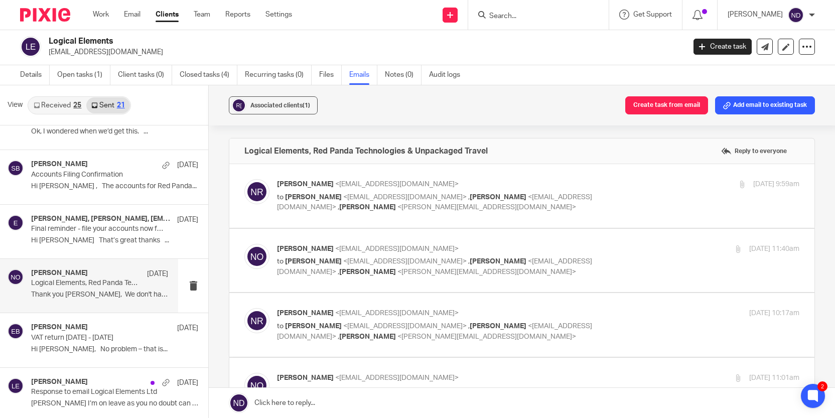
scroll to position [0, 0]
click at [398, 207] on span "<[PERSON_NAME][EMAIL_ADDRESS][DOMAIN_NAME]>" at bounding box center [487, 207] width 179 height 7
checkbox input "true"
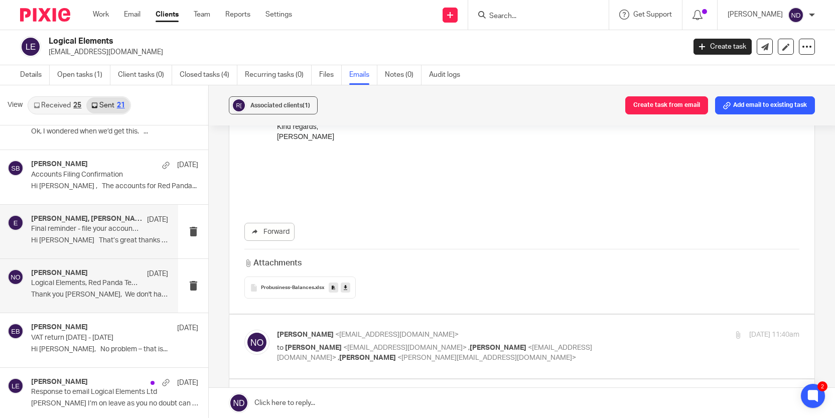
scroll to position [461, 0]
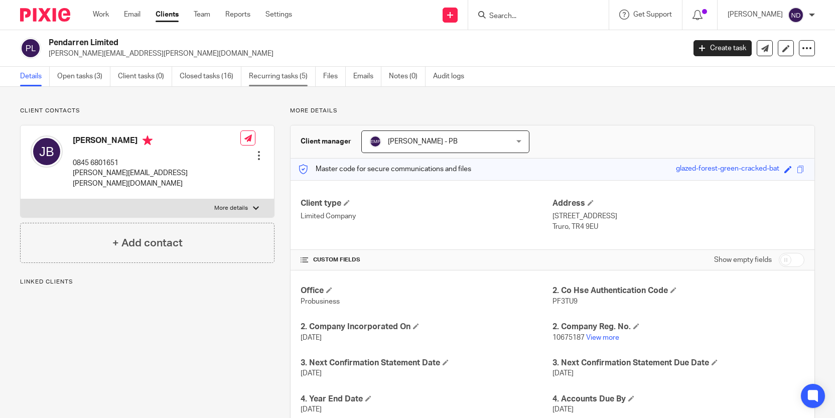
click at [277, 76] on link "Recurring tasks (5)" at bounding box center [282, 77] width 67 height 20
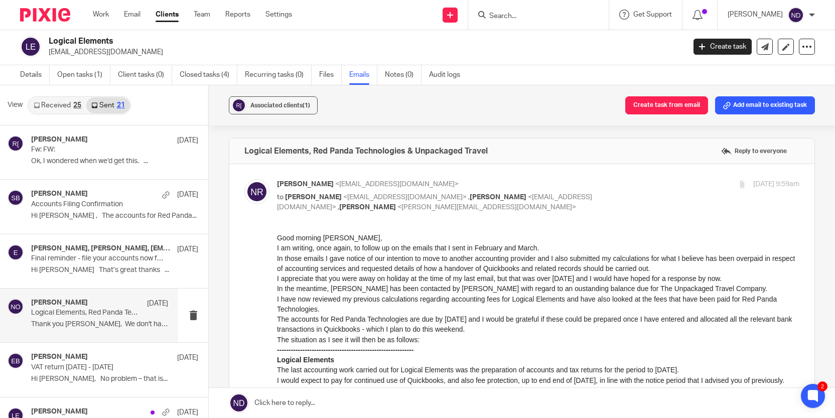
scroll to position [461, 0]
